Goal: Task Accomplishment & Management: Complete application form

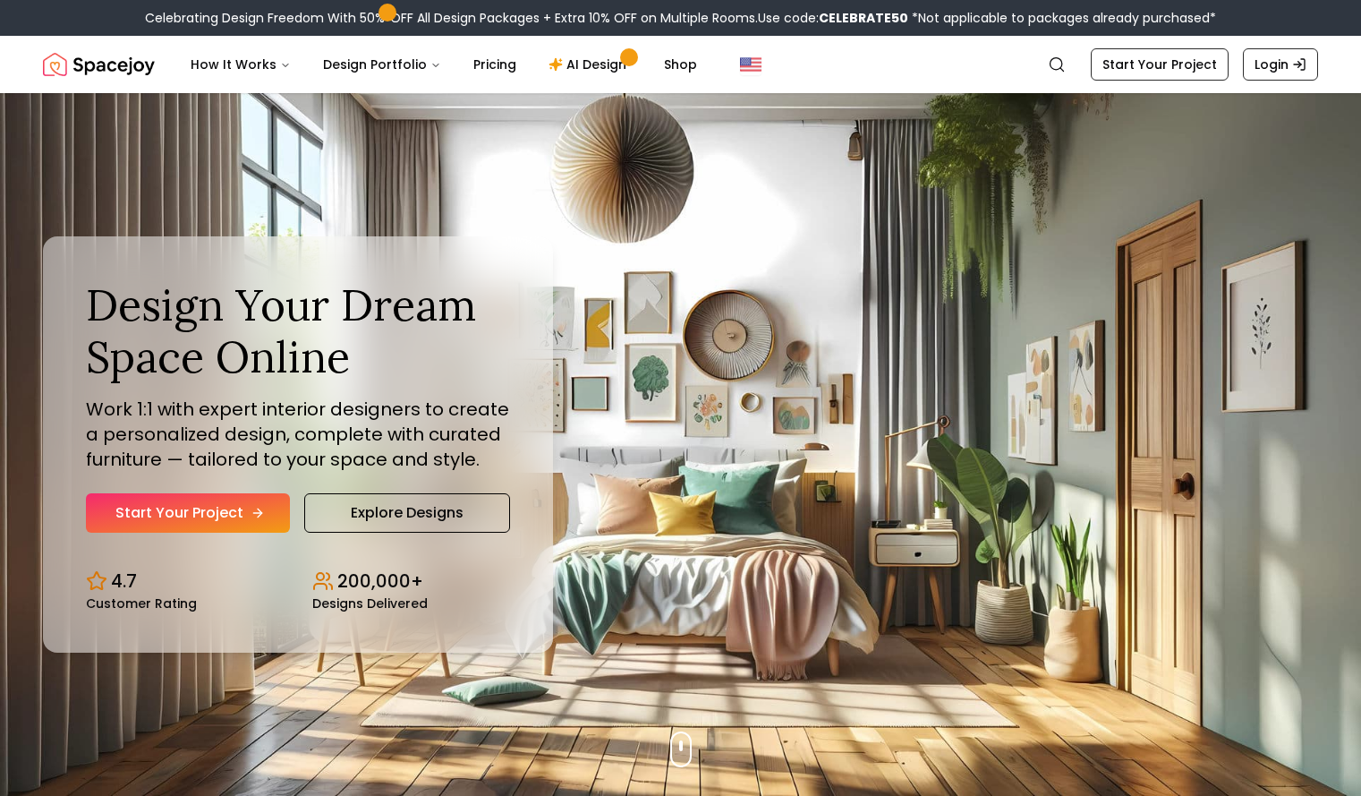
click at [277, 498] on link "Start Your Project" at bounding box center [188, 512] width 204 height 39
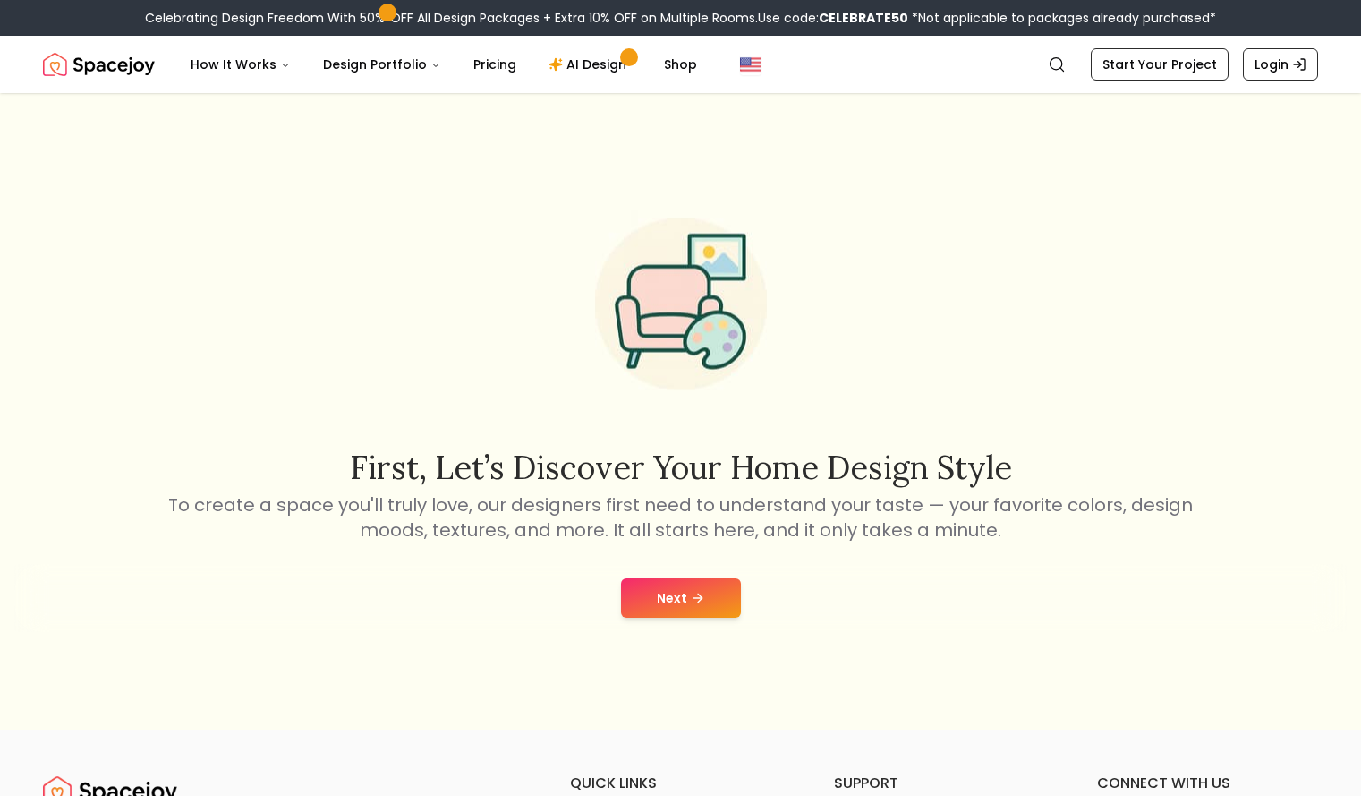
click at [660, 618] on div "Next" at bounding box center [680, 598] width 1333 height 68
click at [660, 609] on button "Next" at bounding box center [681, 597] width 120 height 39
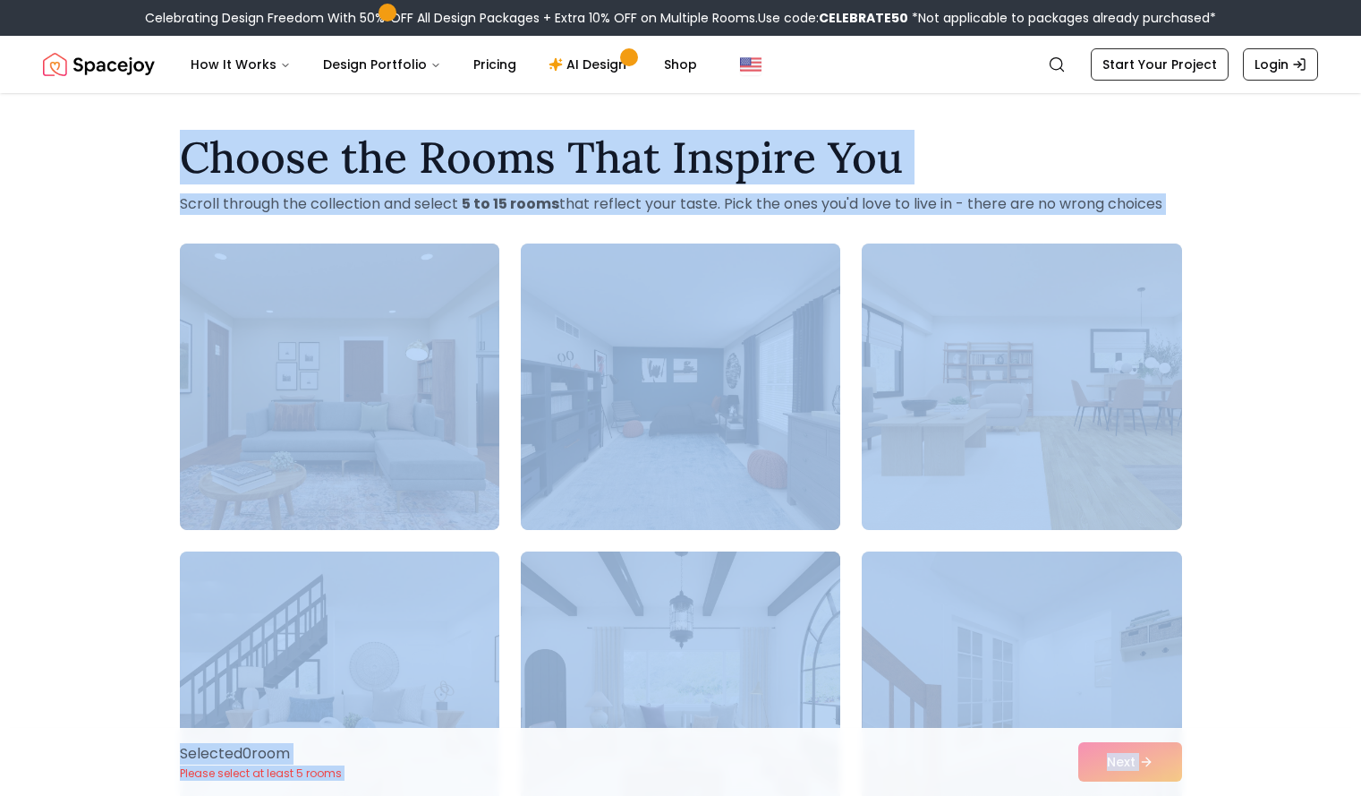
click at [108, 243] on div "Choose the Rooms That Inspire You Scroll through the collection and select 5 to…" at bounding box center [680, 795] width 1361 height 1346
drag, startPoint x: 107, startPoint y: 246, endPoint x: 69, endPoint y: 215, distance: 48.9
click at [70, 218] on div "Choose the Rooms That Inspire You Scroll through the collection and select 5 to…" at bounding box center [680, 795] width 1361 height 1346
drag, startPoint x: 318, startPoint y: 172, endPoint x: 383, endPoint y: 150, distance: 68.8
click at [319, 170] on h1 "Choose the Rooms That Inspire You" at bounding box center [681, 157] width 1003 height 43
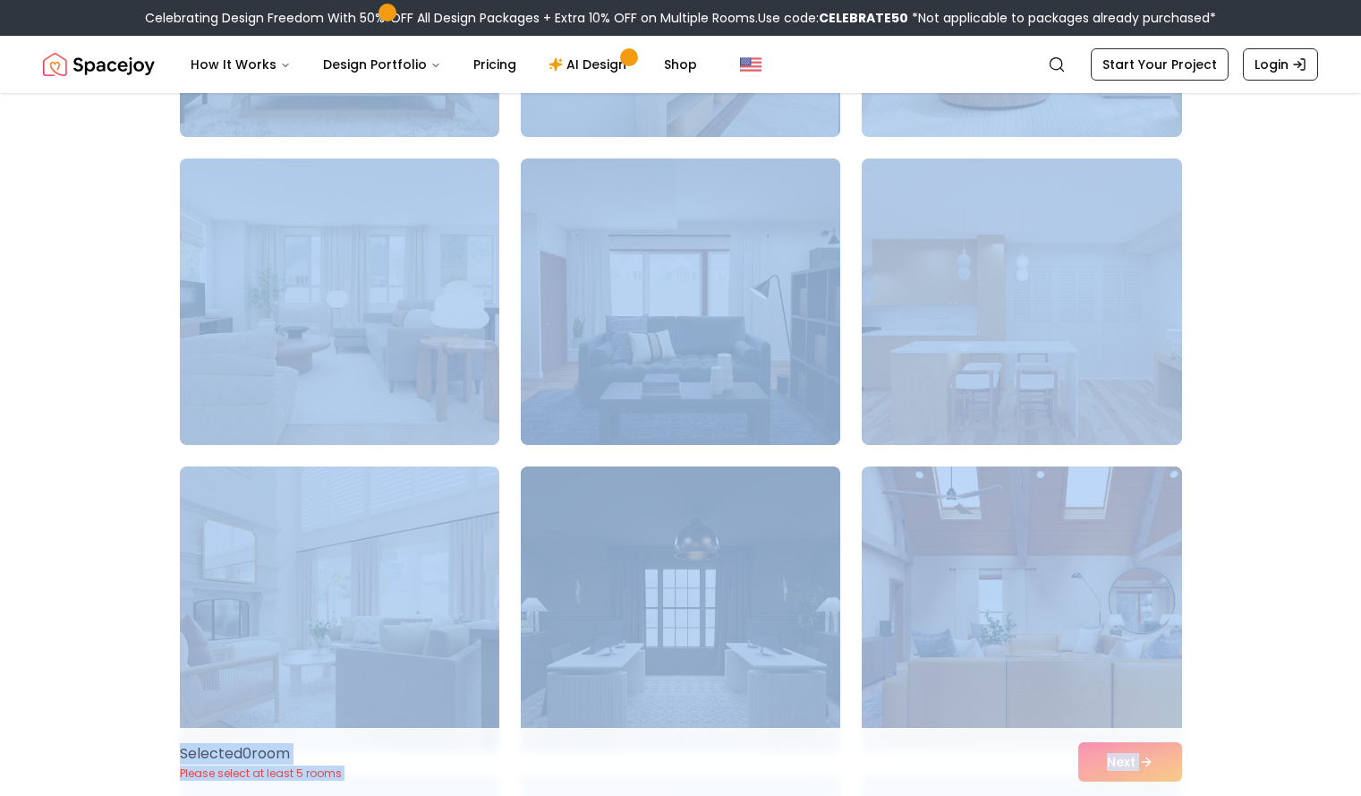
scroll to position [3043, 0]
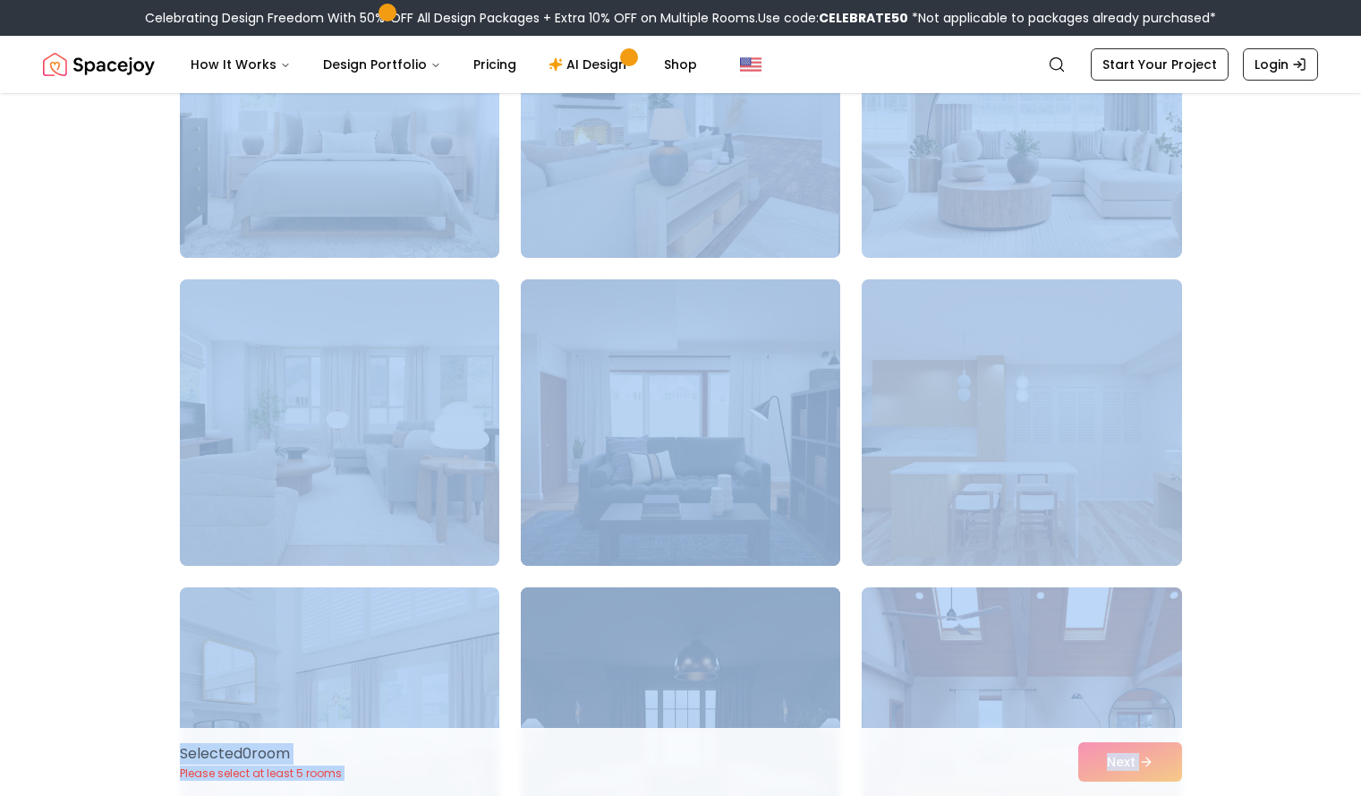
drag, startPoint x: 60, startPoint y: 294, endPoint x: 60, endPoint y: 275, distance: 19.7
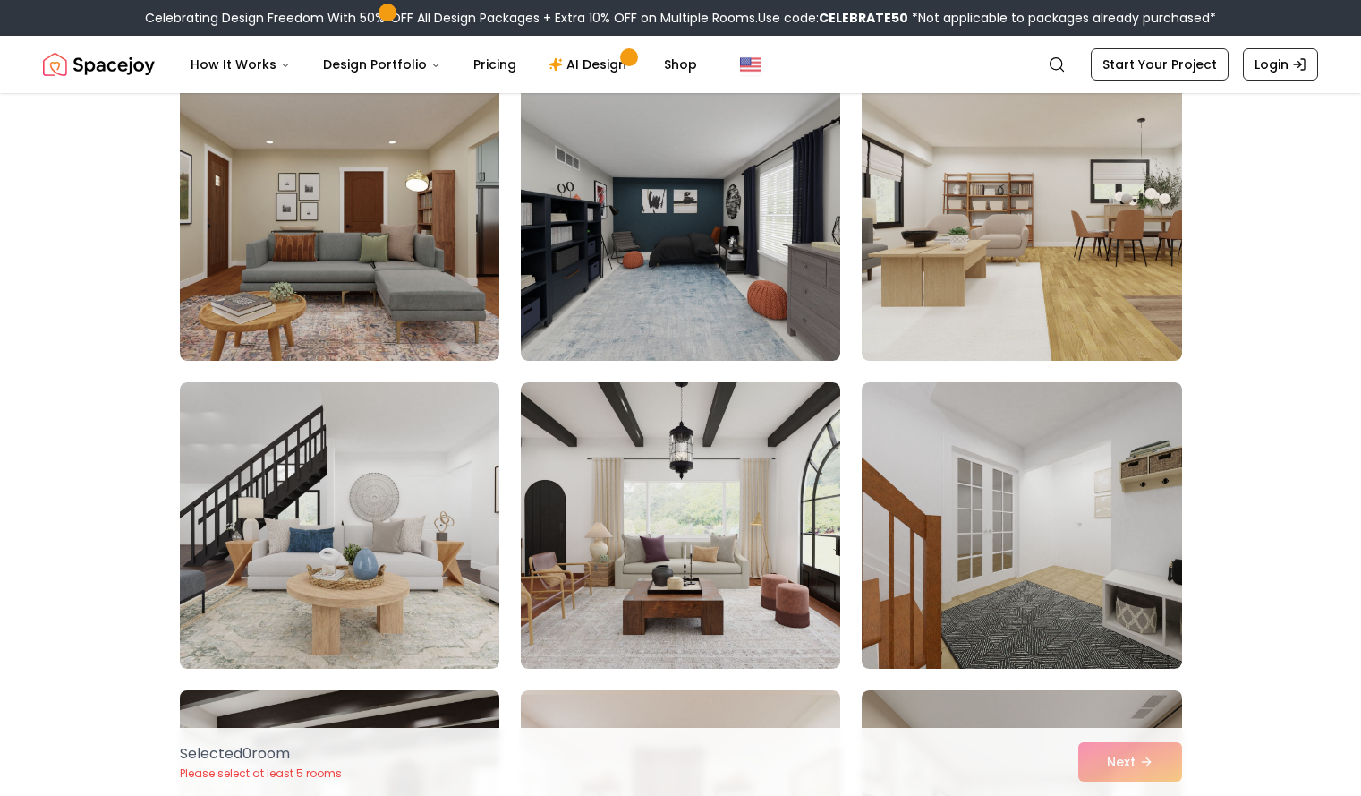
scroll to position [0, 0]
